Goal: Information Seeking & Learning: Learn about a topic

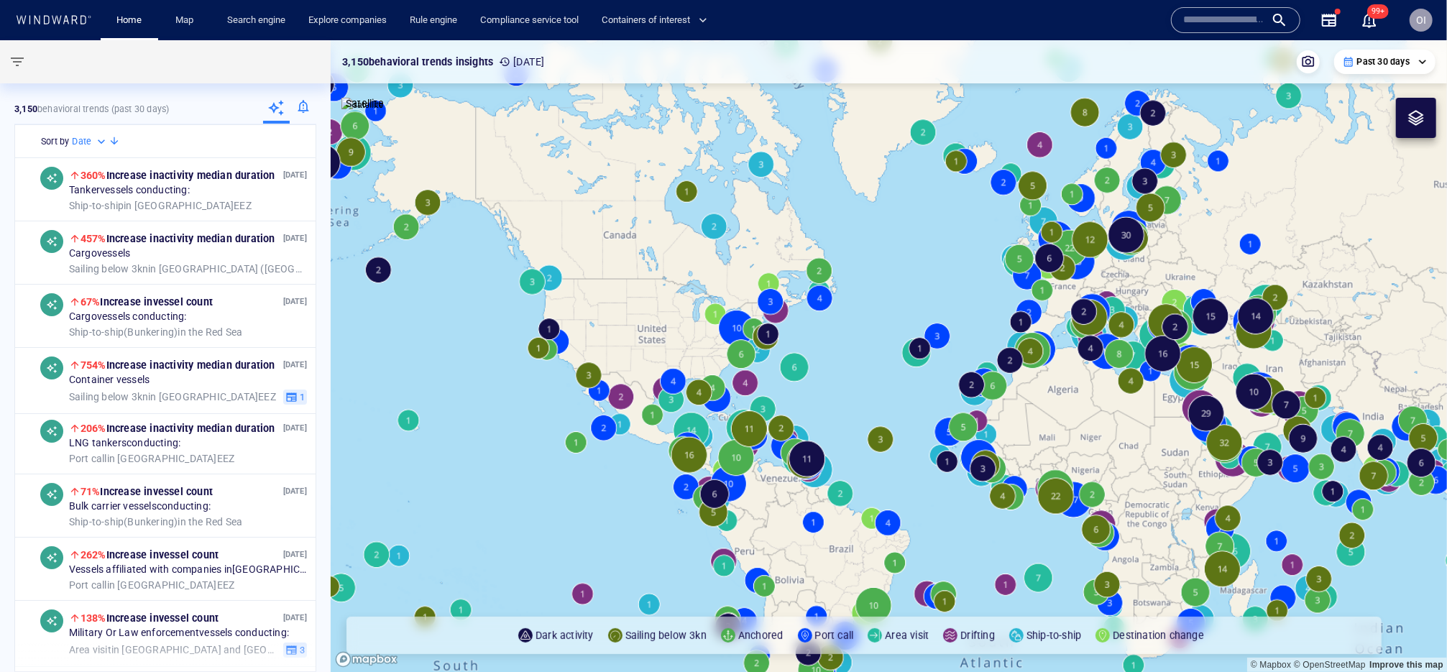
click at [1193, 14] on input "text" at bounding box center [1224, 20] width 82 height 22
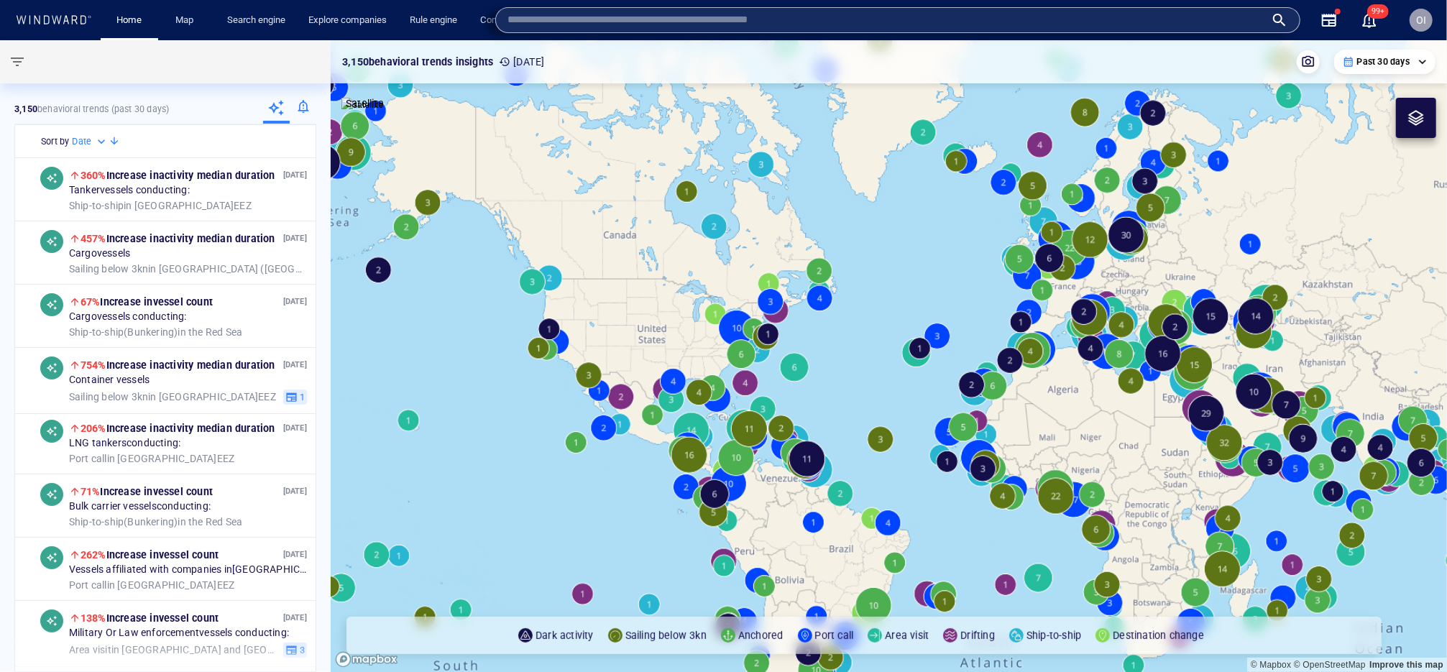
paste input "*******"
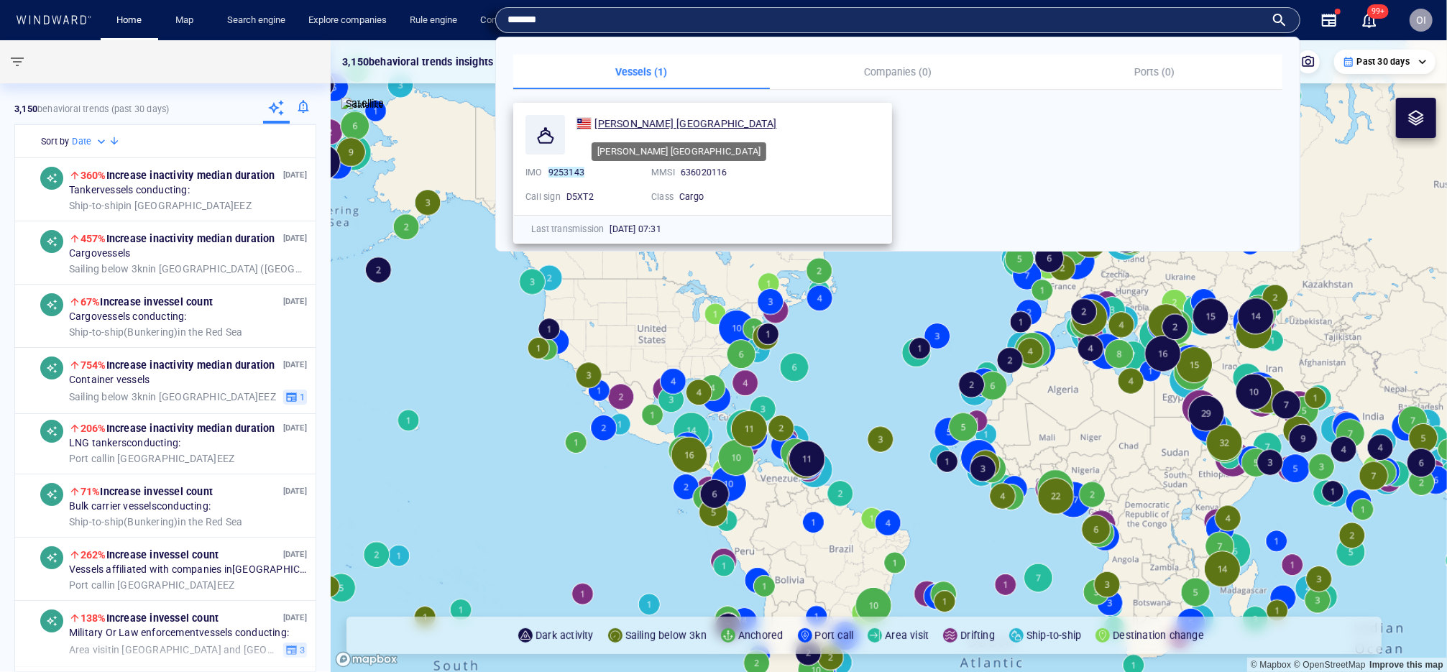
type input "*******"
click at [628, 119] on span "[PERSON_NAME] [GEOGRAPHIC_DATA]" at bounding box center [685, 124] width 182 height 12
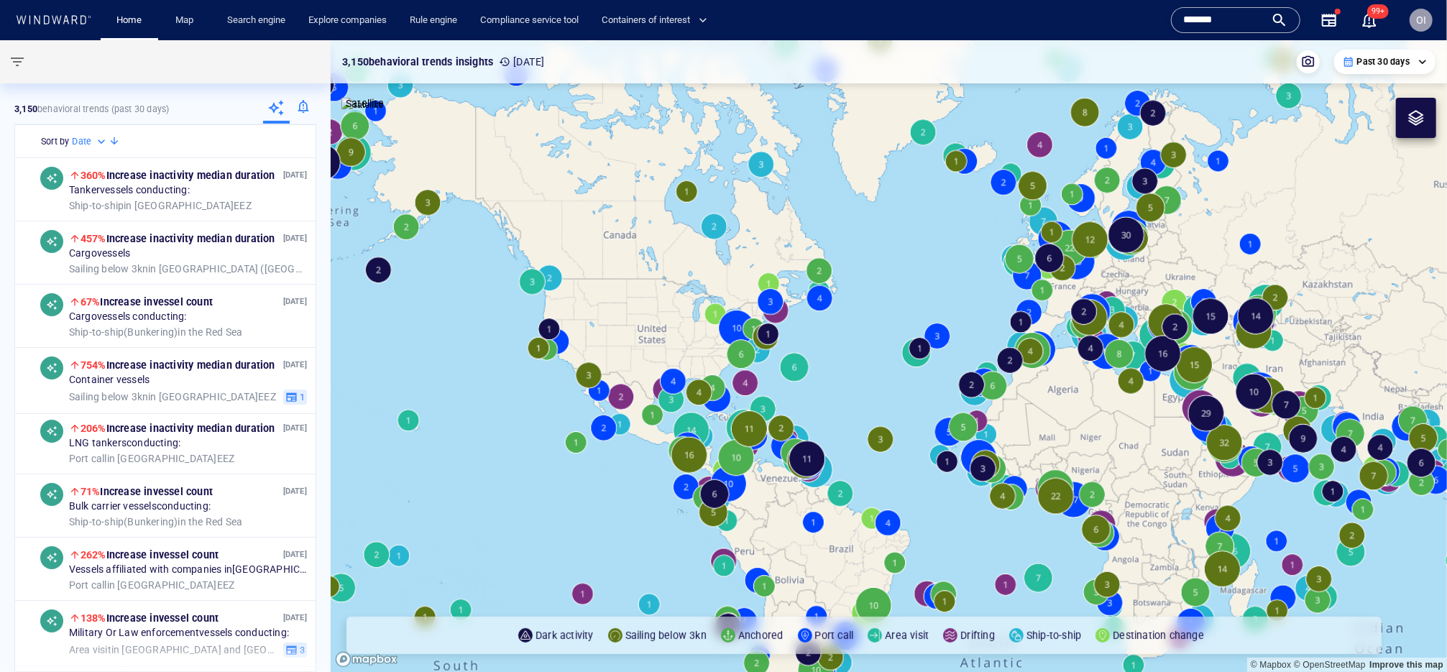
click at [1244, 26] on input "*******" at bounding box center [1224, 20] width 82 height 22
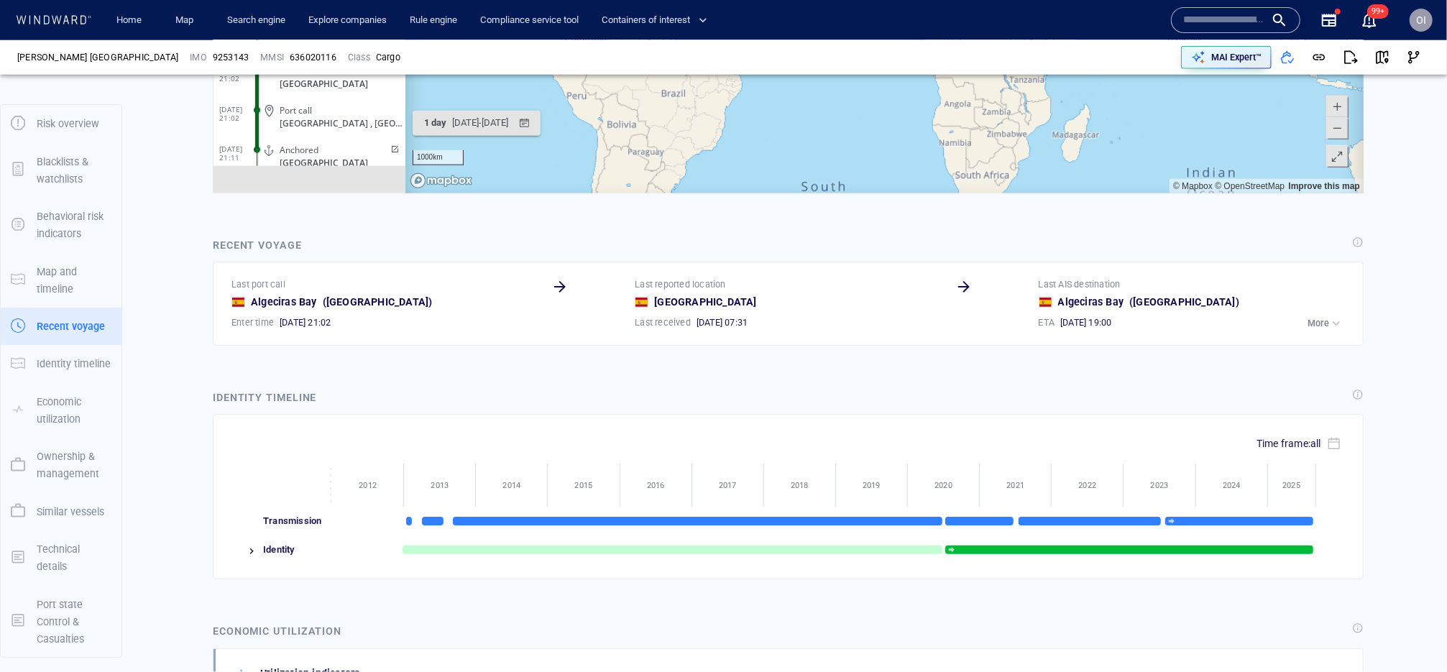
scroll to position [1297, 0]
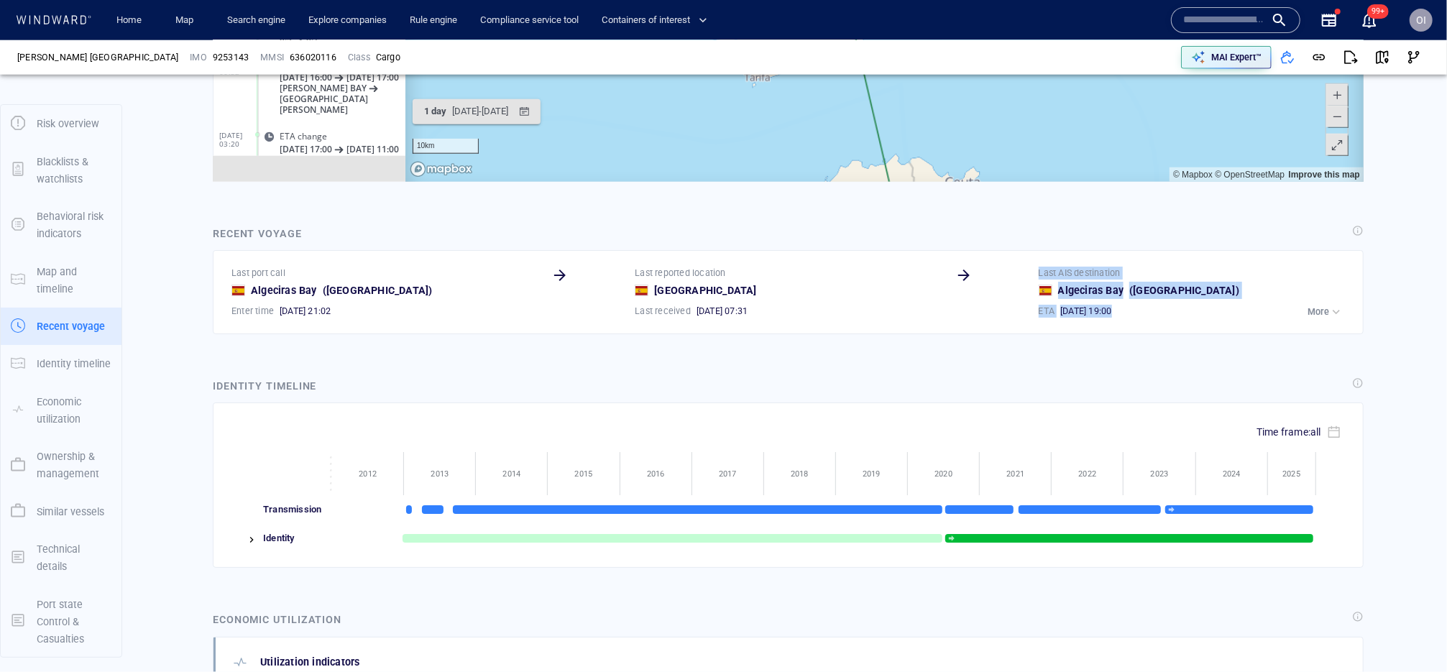
drag, startPoint x: 1147, startPoint y: 316, endPoint x: 1027, endPoint y: 318, distance: 119.4
click at [1027, 318] on div "Last port call Algeciras Bay ( Spain ) Enter time 31/08/2025 21:02 Last reporte…" at bounding box center [789, 292] width 1127 height 63
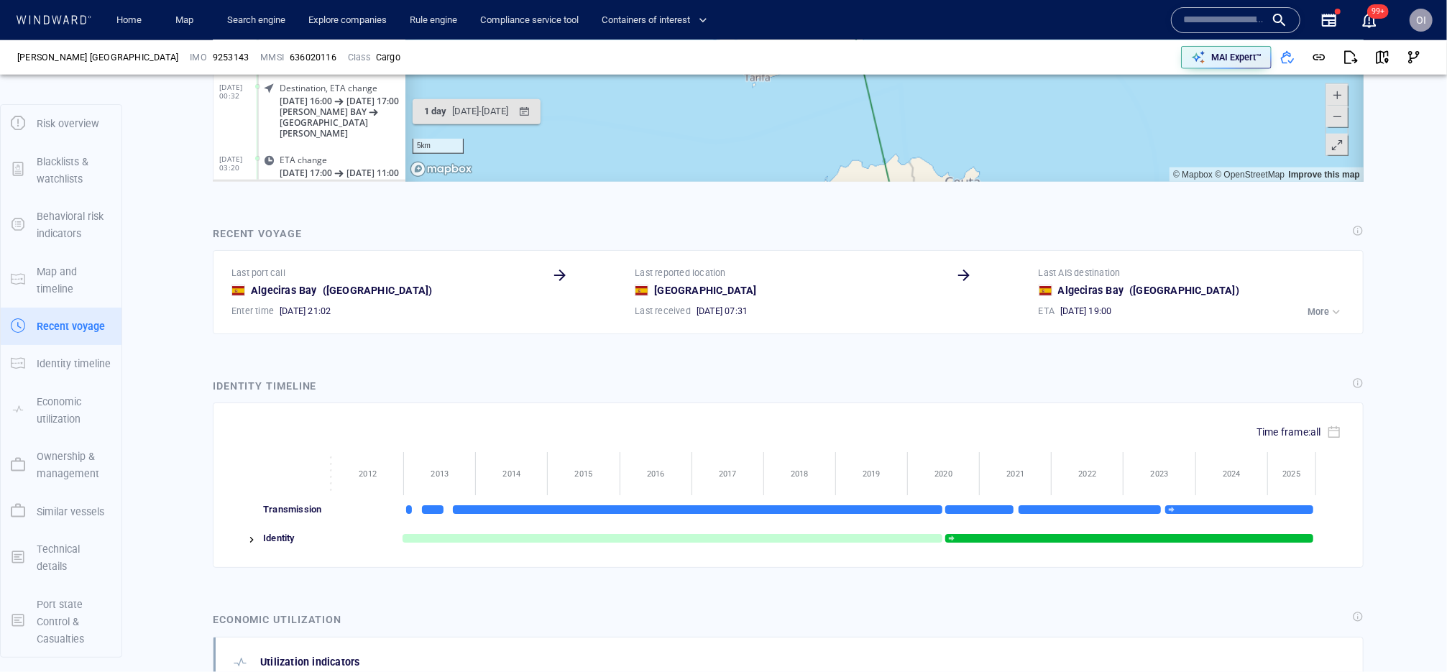
click at [1044, 379] on div "Identity timeline" at bounding box center [788, 387] width 1157 height 25
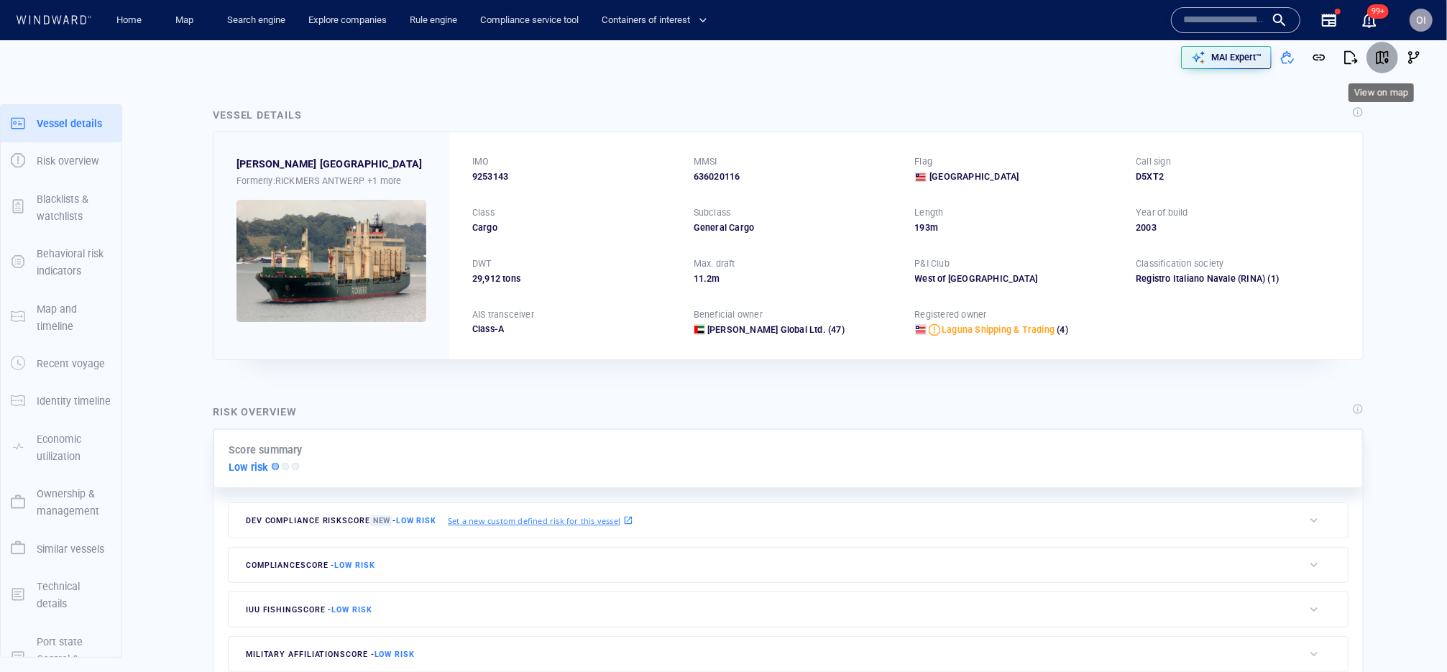
click at [1385, 55] on span "button" at bounding box center [1382, 57] width 14 height 14
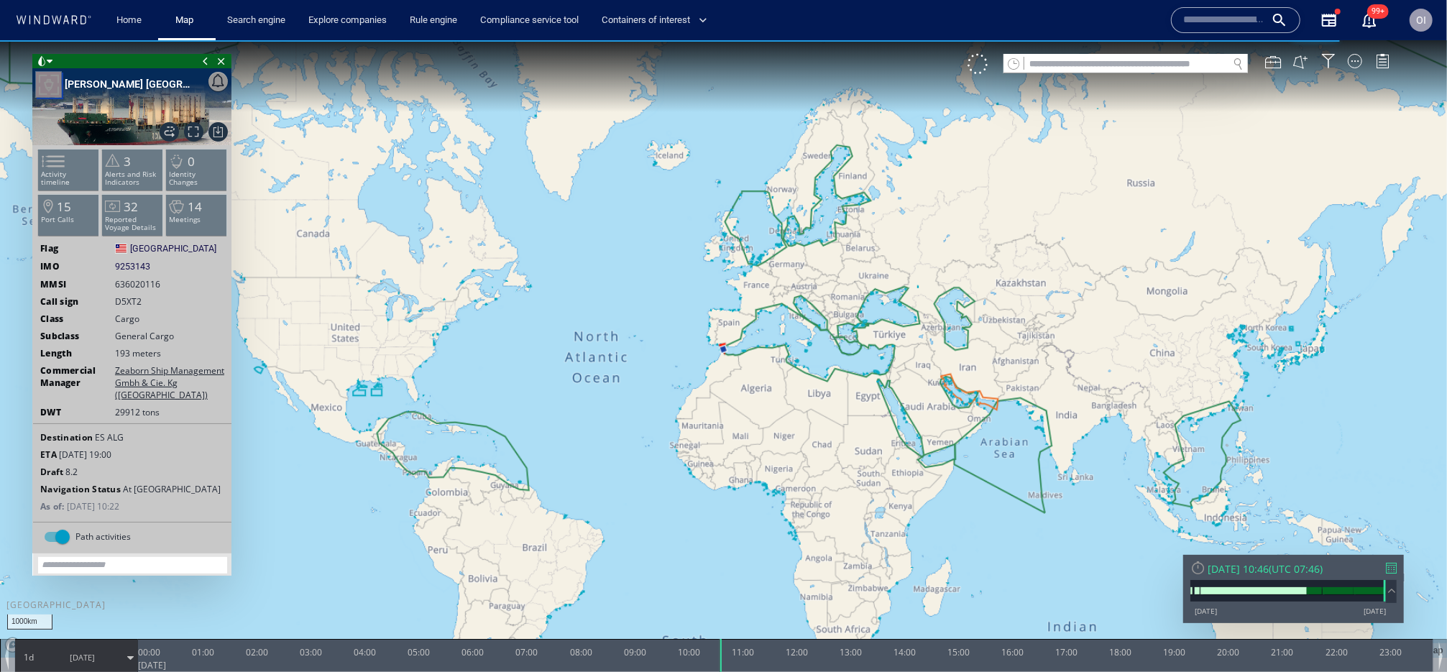
click at [68, 646] on span "[DATE]" at bounding box center [82, 657] width 73 height 36
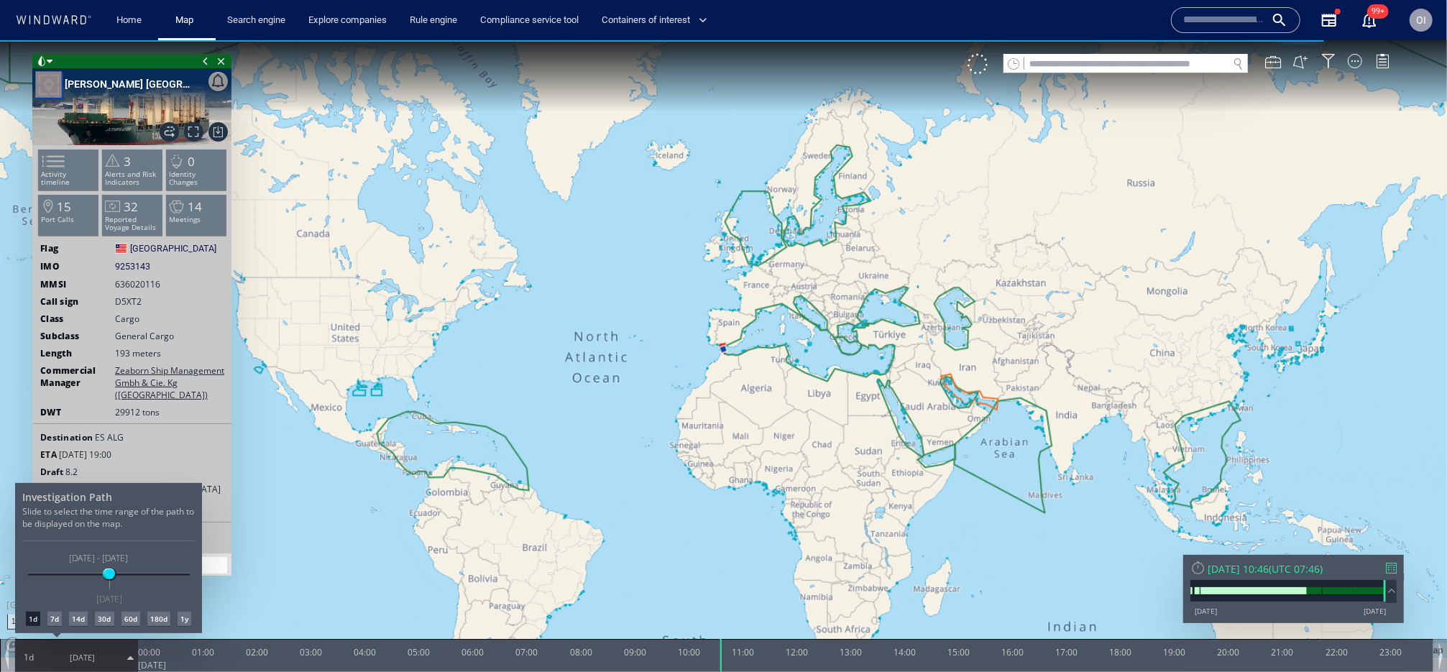
click at [59, 617] on div "7d" at bounding box center [54, 618] width 14 height 14
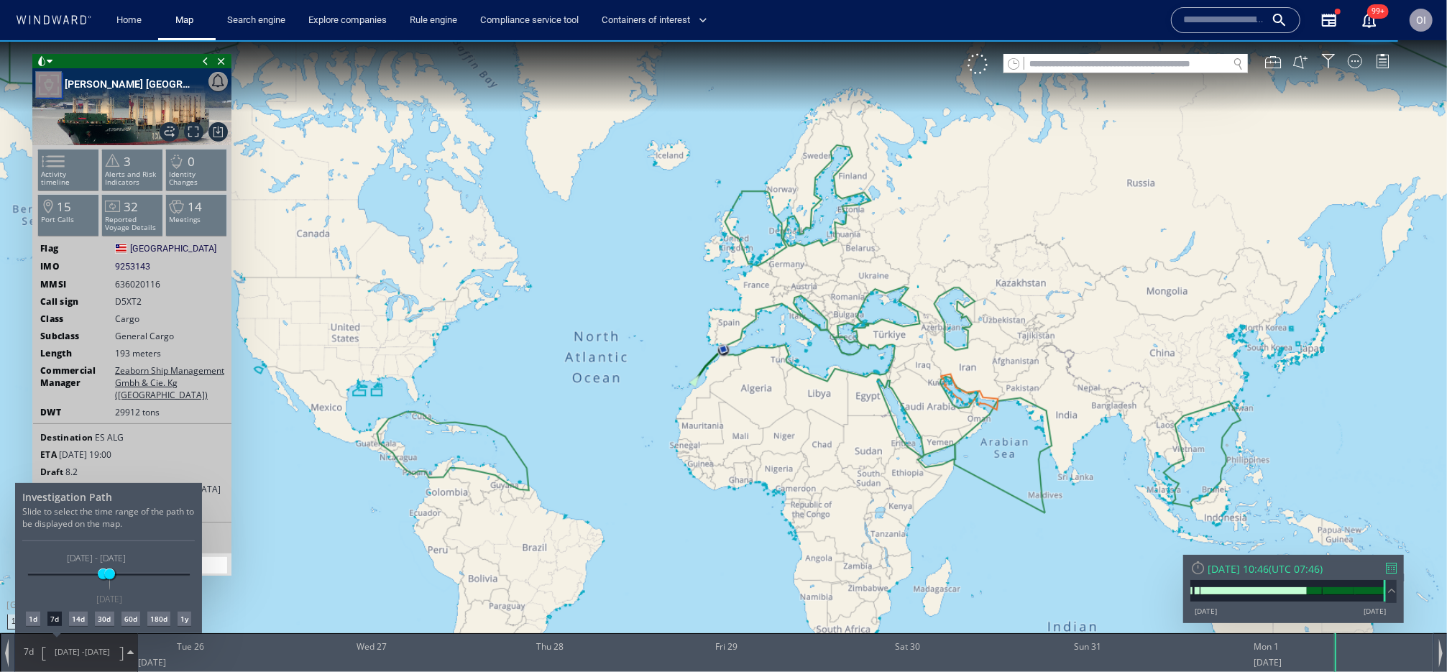
click at [628, 374] on div at bounding box center [723, 356] width 1447 height 632
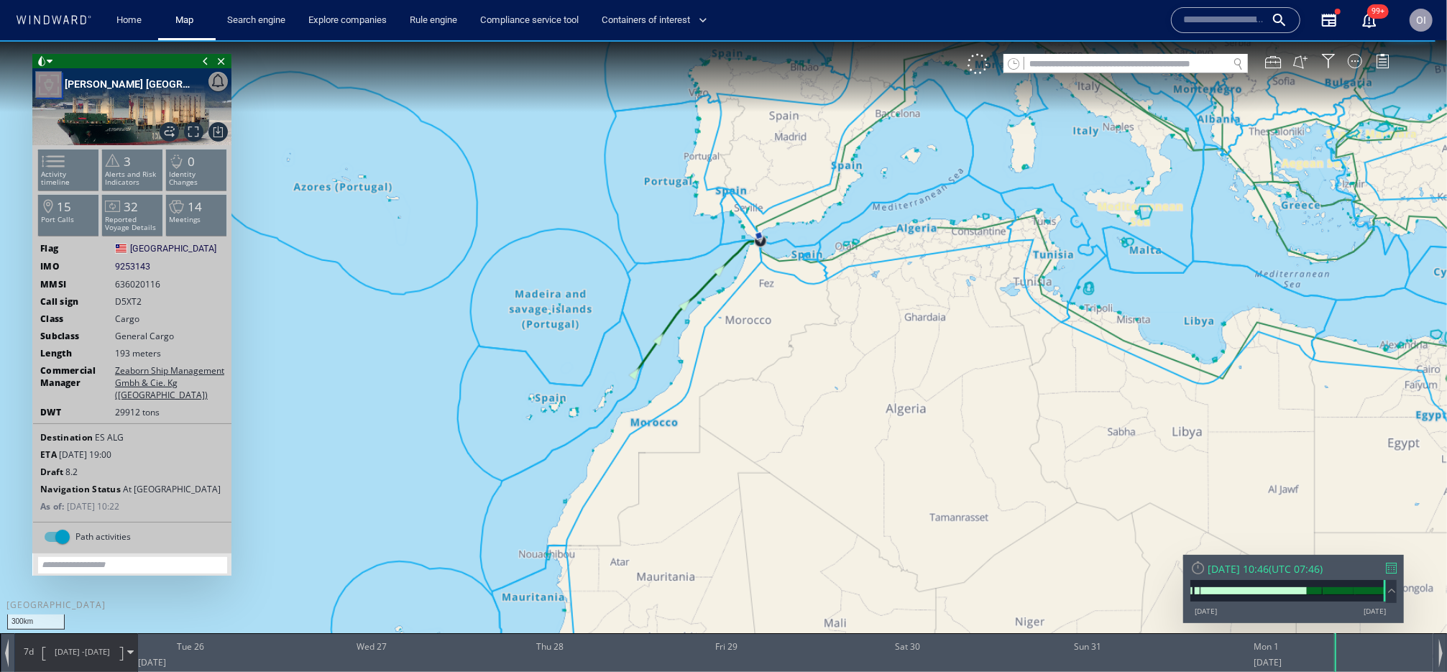
drag, startPoint x: 761, startPoint y: 346, endPoint x: 755, endPoint y: 387, distance: 40.6
click at [755, 387] on canvas "Map" at bounding box center [723, 349] width 1447 height 618
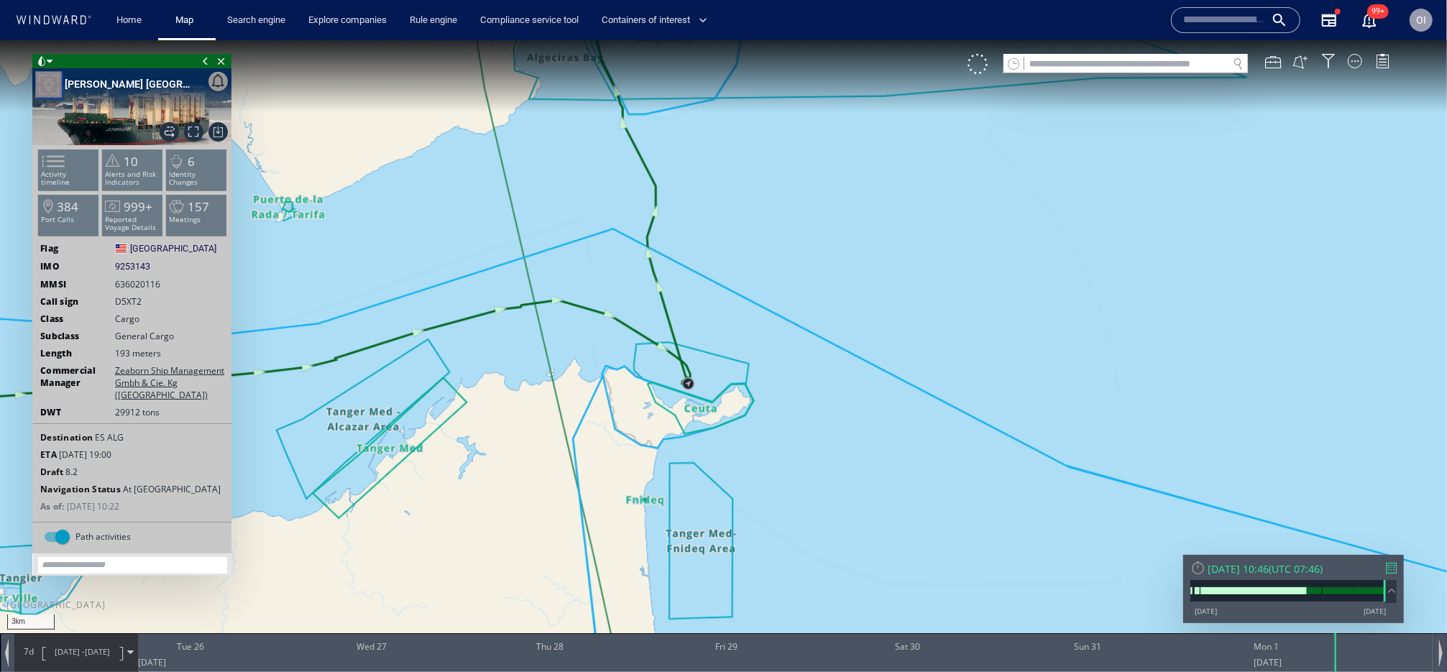
drag, startPoint x: 730, startPoint y: 262, endPoint x: 745, endPoint y: 368, distance: 106.7
click at [745, 368] on canvas "Map" at bounding box center [723, 349] width 1447 height 618
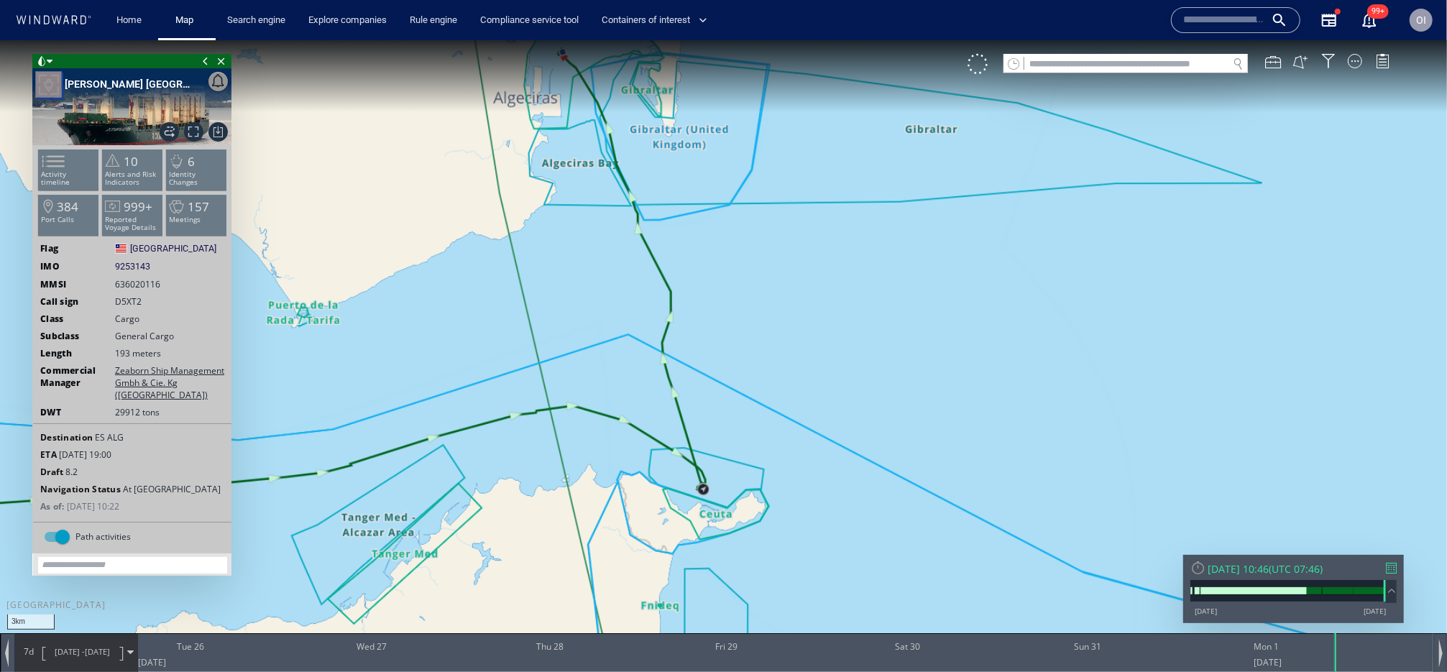
drag, startPoint x: 743, startPoint y: 389, endPoint x: 745, endPoint y: 447, distance: 58.3
click at [745, 447] on canvas "Map" at bounding box center [723, 349] width 1447 height 618
